Goal: Download file/media

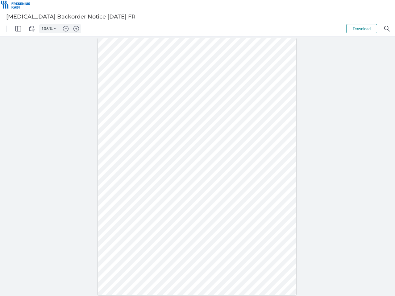
click at [18, 29] on img "Panel" at bounding box center [18, 29] width 6 height 6
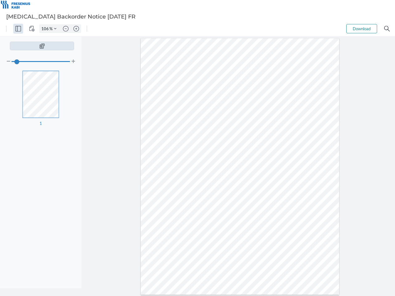
click at [32, 29] on img "View Controls" at bounding box center [32, 29] width 6 height 6
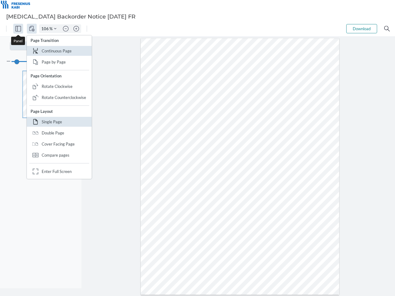
click at [46, 29] on input "106" at bounding box center [44, 29] width 10 height 6
click at [55, 29] on img "Zoom Controls" at bounding box center [55, 28] width 2 height 2
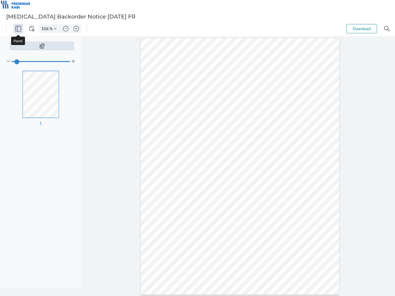
click at [66, 29] on img "Zoom out" at bounding box center [66, 29] width 6 height 6
click at [76, 29] on img "Zoom in" at bounding box center [76, 29] width 6 height 6
type input "106"
click at [362, 29] on button "Download" at bounding box center [361, 28] width 31 height 9
click at [387, 29] on img "Search" at bounding box center [387, 29] width 6 height 6
